Goal: Find contact information: Find contact information

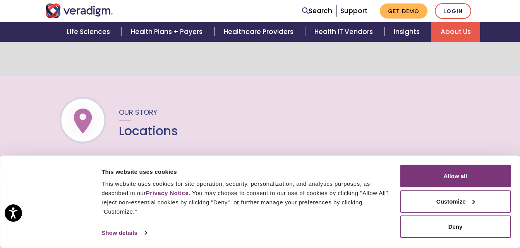
scroll to position [127, 0]
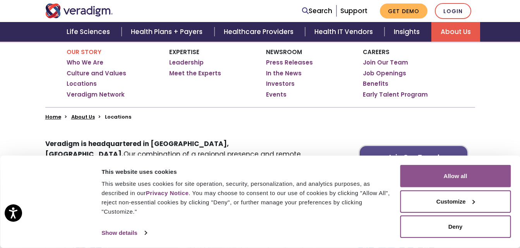
click at [457, 174] on button "Allow all" at bounding box center [455, 176] width 111 height 22
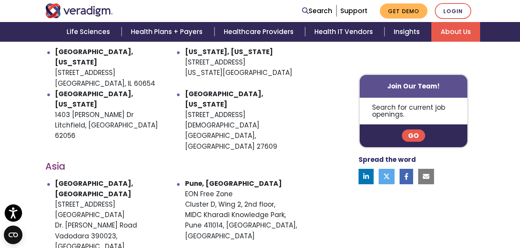
scroll to position [451, 0]
click at [58, 162] on h3 "Asia" at bounding box center [180, 167] width 270 height 11
click at [55, 179] on li "Vadodara, India Unit - 901, 902, 9th Floor Atlantis Heights Dr. Vikram Sarabhai…" at bounding box center [120, 221] width 130 height 84
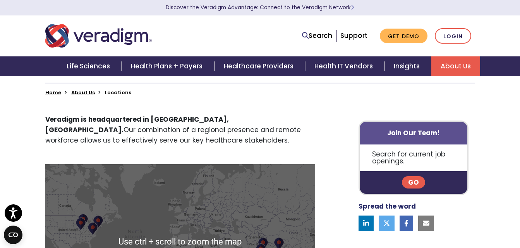
scroll to position [0, 0]
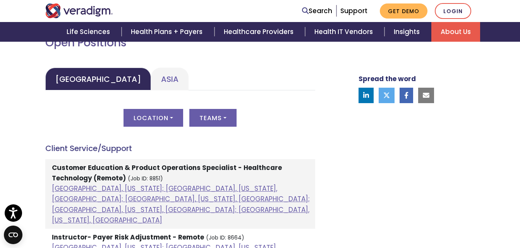
scroll to position [373, 0]
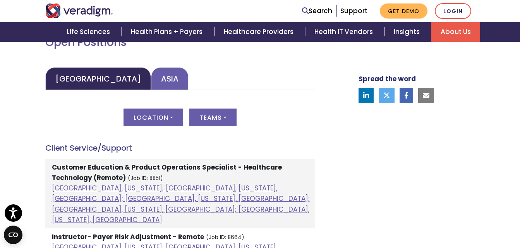
click at [151, 72] on link "Asia" at bounding box center [170, 78] width 38 height 23
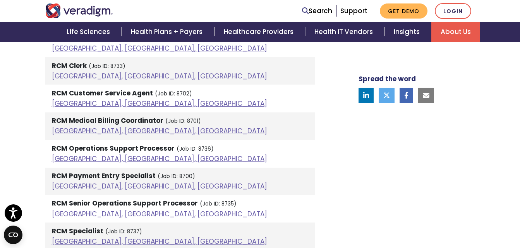
scroll to position [732, 0]
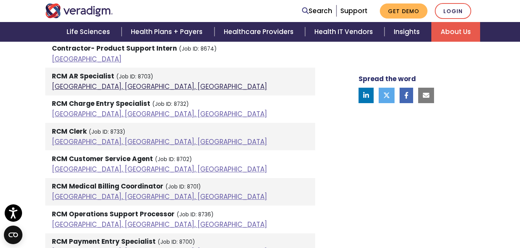
click at [104, 86] on link "[GEOGRAPHIC_DATA], [GEOGRAPHIC_DATA], [GEOGRAPHIC_DATA]" at bounding box center [159, 86] width 215 height 9
